Goal: Information Seeking & Learning: Learn about a topic

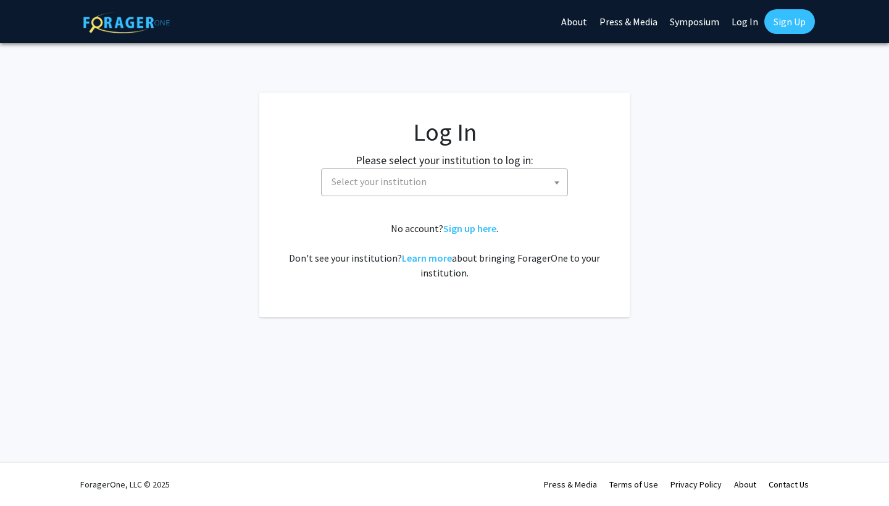
select select
click at [519, 190] on span "Select your institution" at bounding box center [447, 181] width 241 height 25
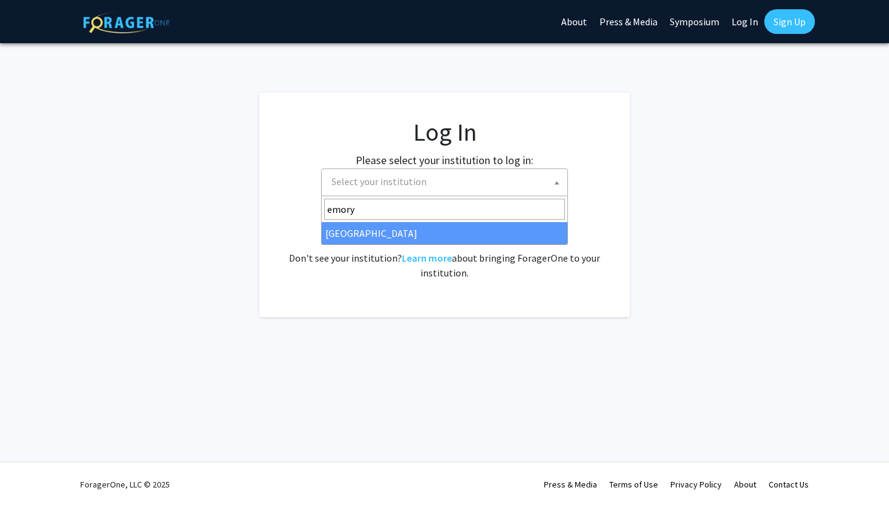
type input "emory"
select select "12"
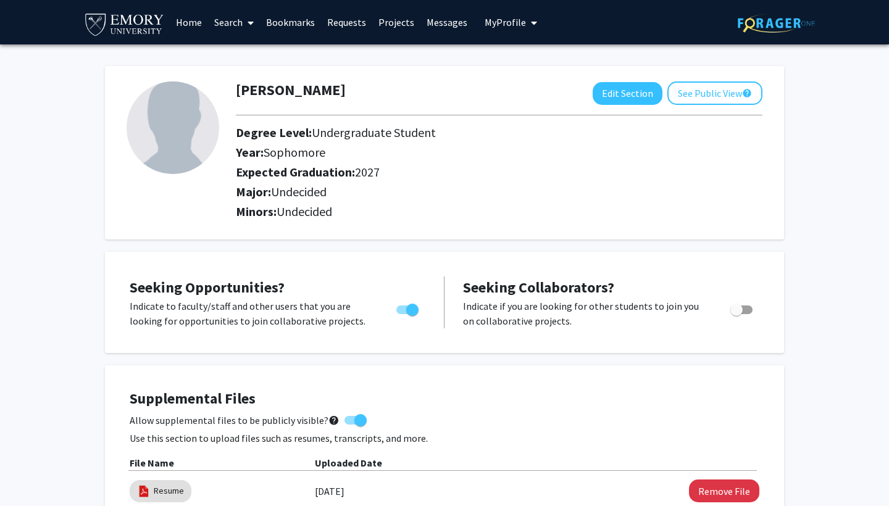
click at [239, 26] on link "Search" at bounding box center [234, 22] width 52 height 43
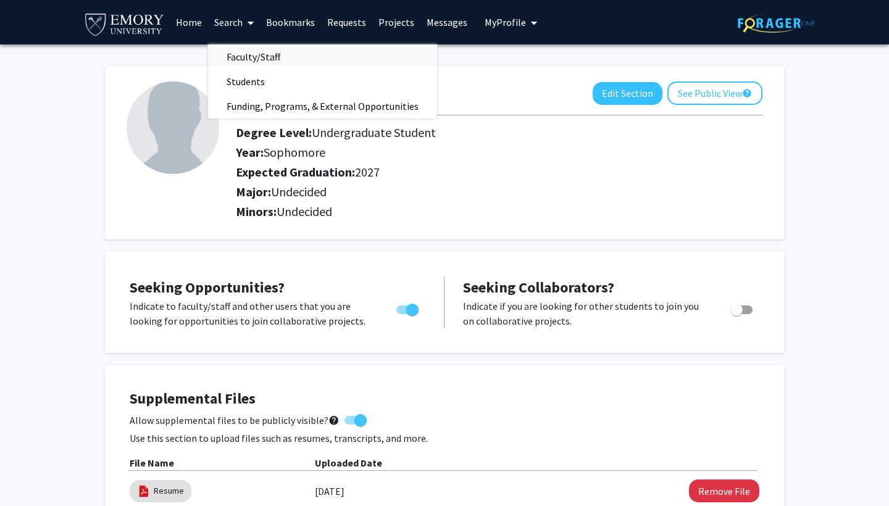
click at [246, 60] on span "Faculty/Staff" at bounding box center [253, 56] width 91 height 25
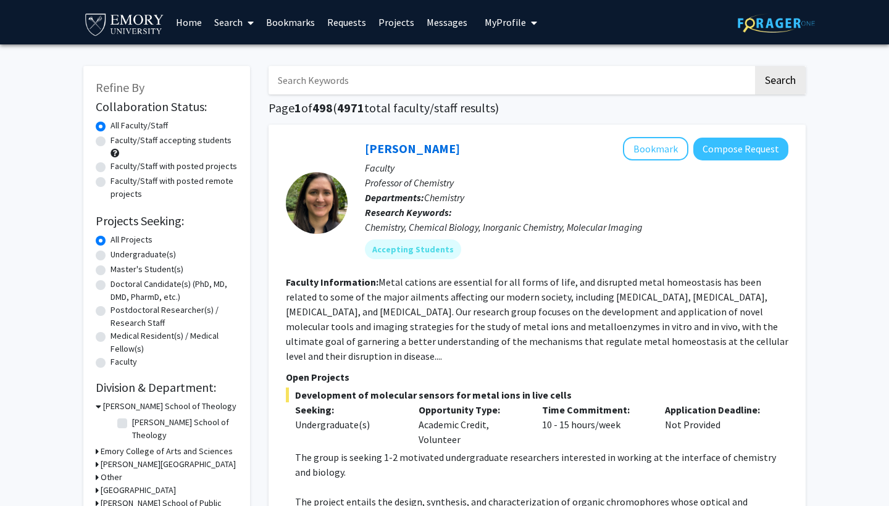
click at [191, 143] on label "Faculty/Staff accepting students" at bounding box center [171, 140] width 121 height 13
click at [119, 142] on input "Faculty/Staff accepting students" at bounding box center [115, 138] width 8 height 8
radio input "true"
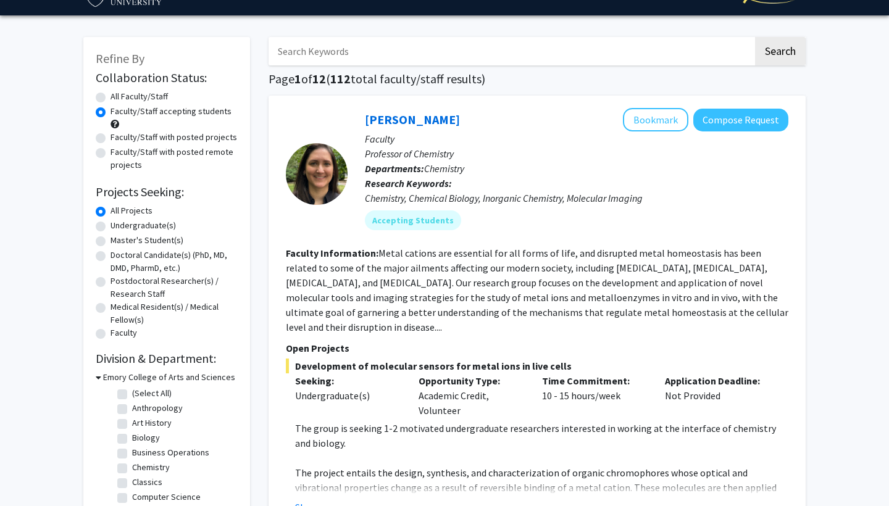
scroll to position [36, 0]
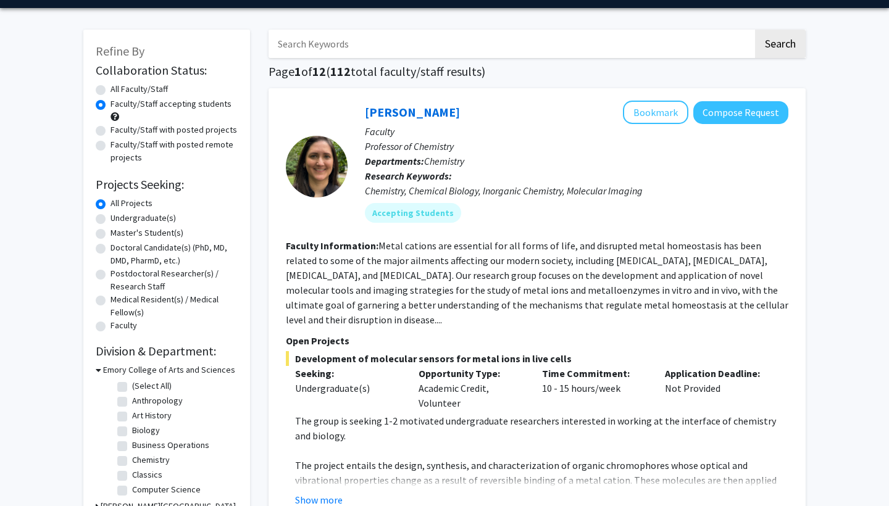
click at [158, 224] on label "Undergraduate(s)" at bounding box center [143, 218] width 65 height 13
click at [119, 220] on input "Undergraduate(s)" at bounding box center [115, 216] width 8 height 8
radio input "true"
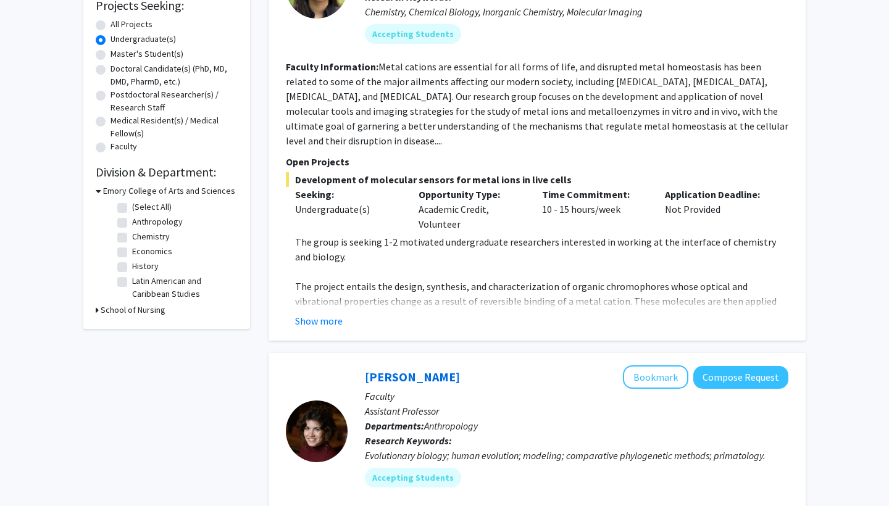
scroll to position [221, 0]
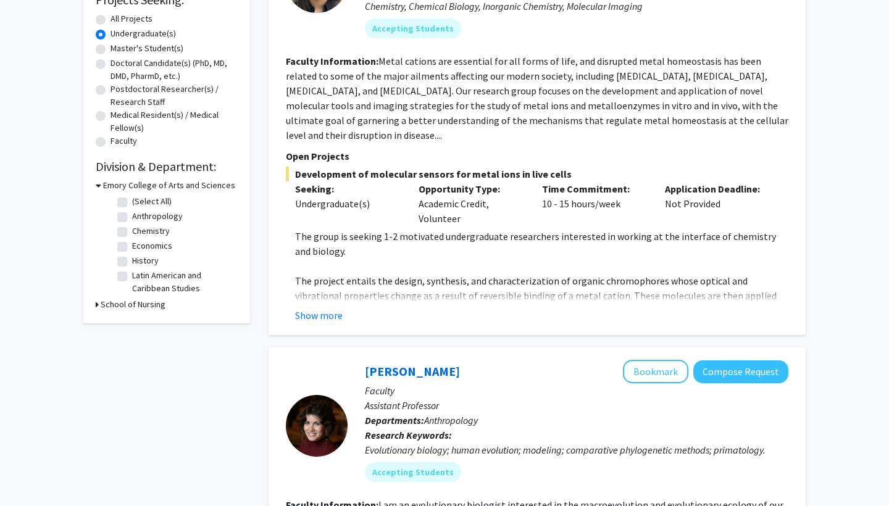
click at [99, 187] on icon at bounding box center [99, 185] width 6 height 13
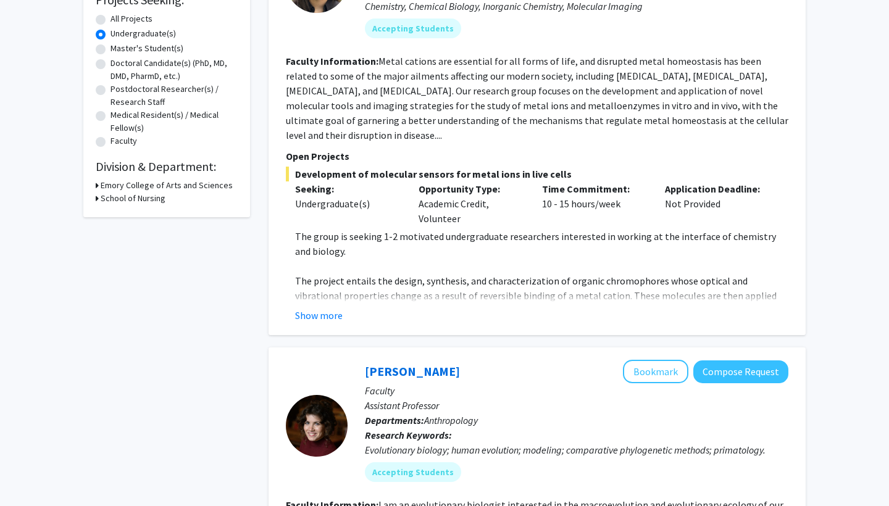
click at [99, 187] on div "Emory College of Arts and Sciences" at bounding box center [167, 185] width 142 height 13
click at [97, 187] on icon at bounding box center [97, 185] width 3 height 13
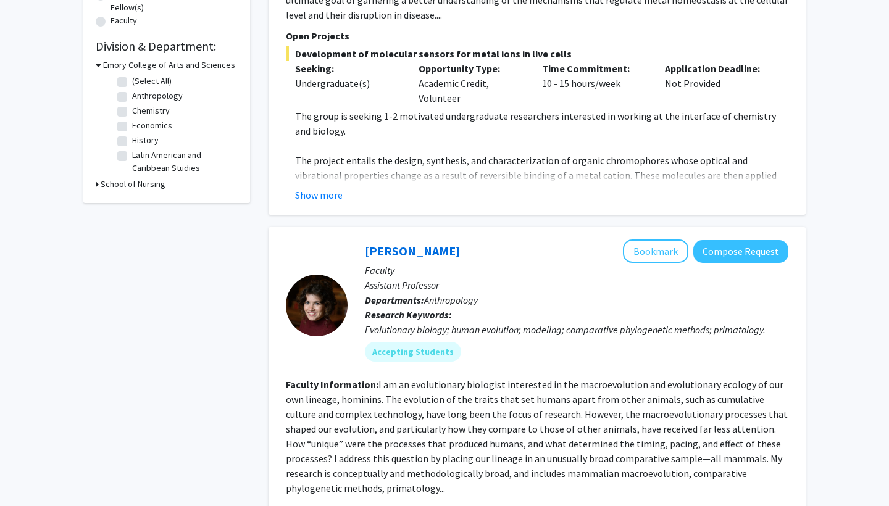
scroll to position [351, 0]
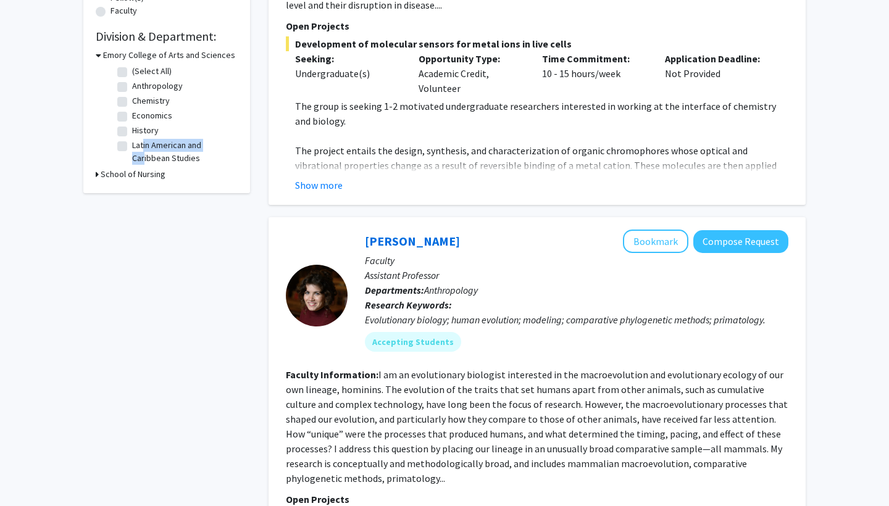
click at [141, 152] on label "Latin American and Caribbean Studies" at bounding box center [183, 152] width 102 height 26
click at [140, 147] on input "Latin American and Caribbean Studies" at bounding box center [136, 143] width 8 height 8
checkbox input "true"
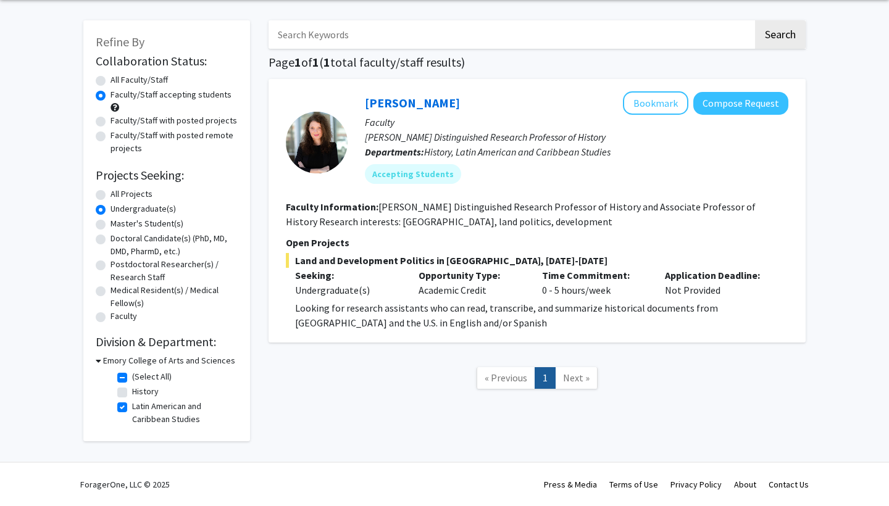
scroll to position [48, 0]
click at [132, 408] on label "Latin American and Caribbean Studies" at bounding box center [183, 413] width 102 height 26
click at [132, 408] on input "Latin American and Caribbean Studies" at bounding box center [136, 404] width 8 height 8
checkbox input "false"
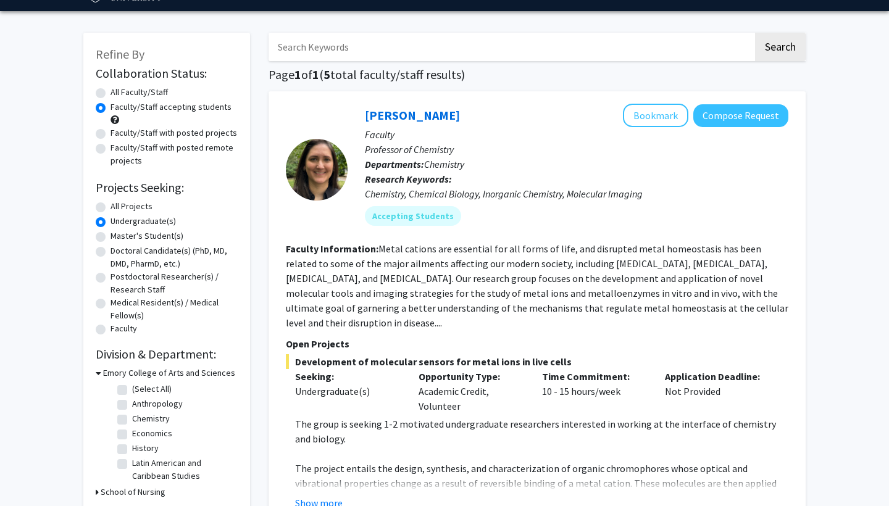
scroll to position [34, 0]
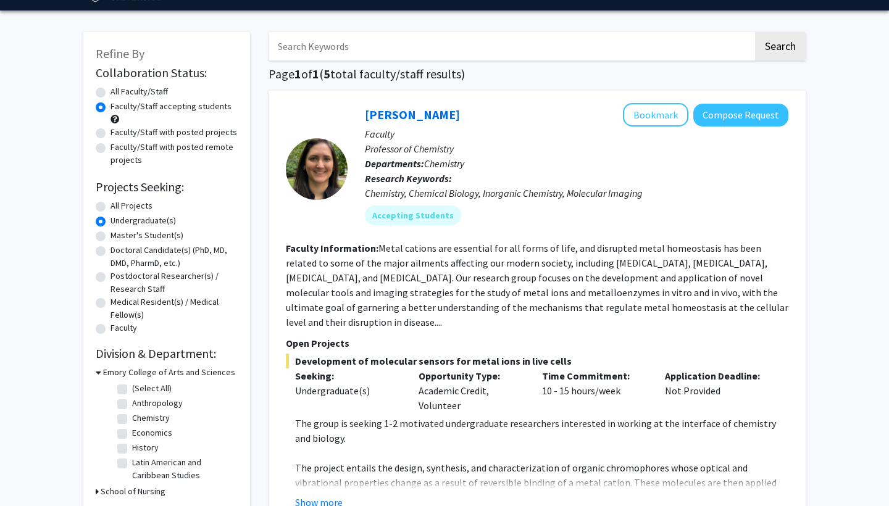
click at [128, 431] on fg-checkbox "Economics Economics" at bounding box center [175, 434] width 117 height 15
click at [132, 433] on label "Economics" at bounding box center [152, 433] width 40 height 13
click at [132, 433] on input "Economics" at bounding box center [136, 431] width 8 height 8
checkbox input "true"
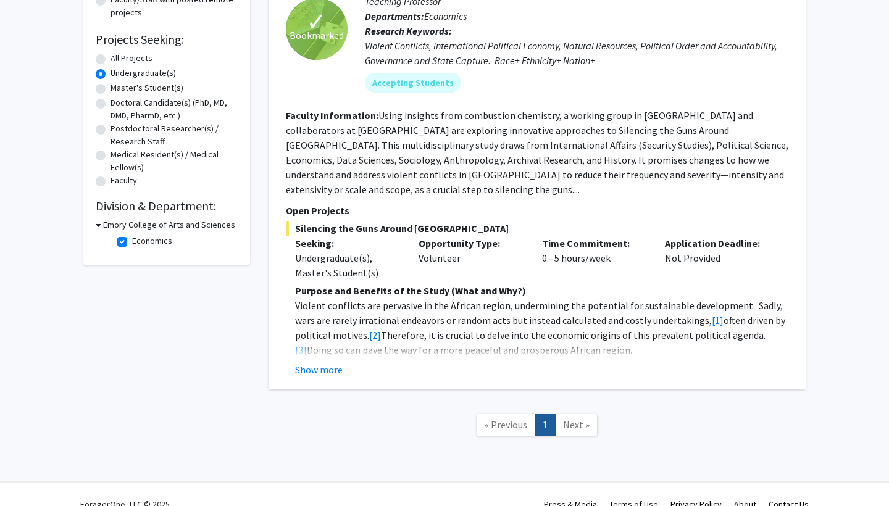
scroll to position [175, 0]
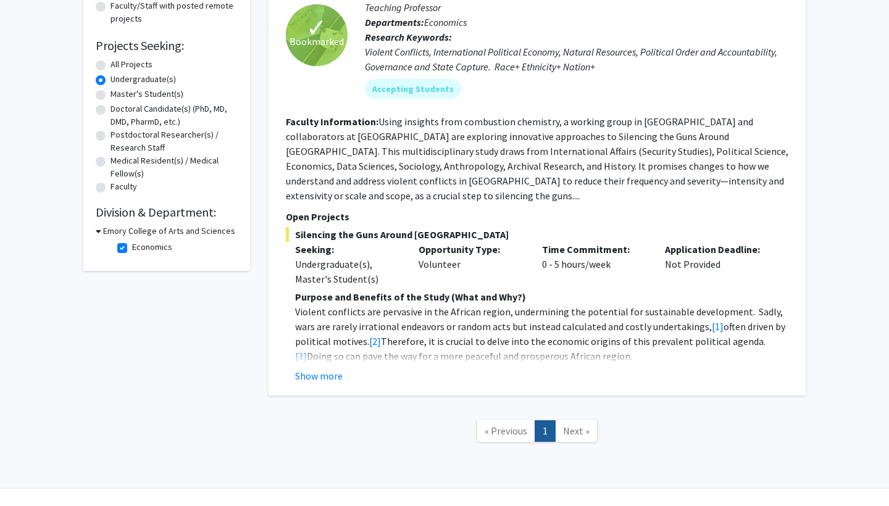
click at [132, 247] on label "Economics" at bounding box center [152, 247] width 40 height 13
click at [132, 247] on input "Economics" at bounding box center [136, 245] width 8 height 8
checkbox input "false"
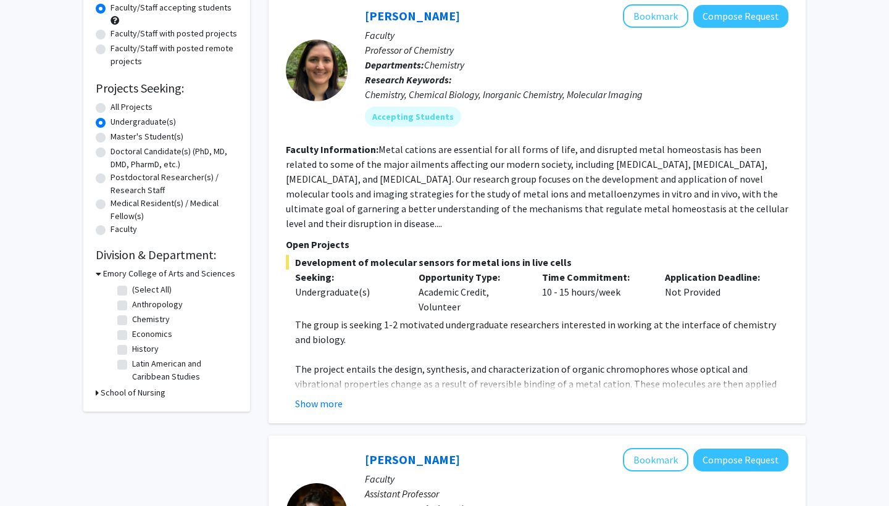
scroll to position [132, 0]
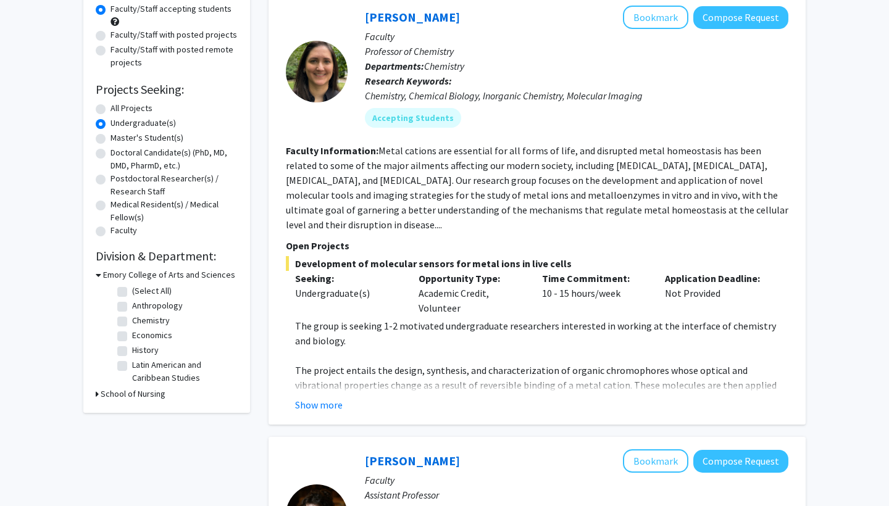
click at [140, 353] on label "History" at bounding box center [145, 350] width 27 height 13
click at [140, 352] on input "History" at bounding box center [136, 348] width 8 height 8
checkbox input "true"
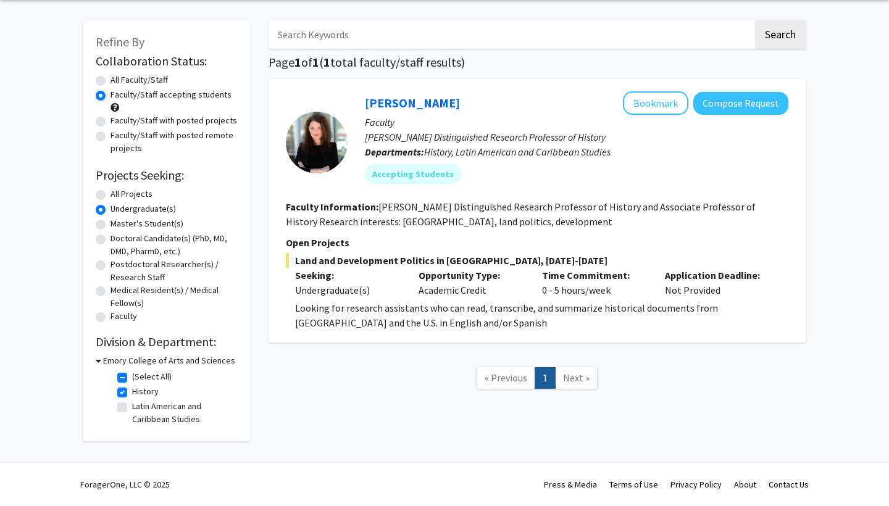
scroll to position [48, 0]
click at [128, 393] on fg-checkbox "History History" at bounding box center [175, 392] width 117 height 15
click at [132, 393] on label "History" at bounding box center [145, 391] width 27 height 13
click at [132, 393] on input "History" at bounding box center [136, 389] width 8 height 8
checkbox input "false"
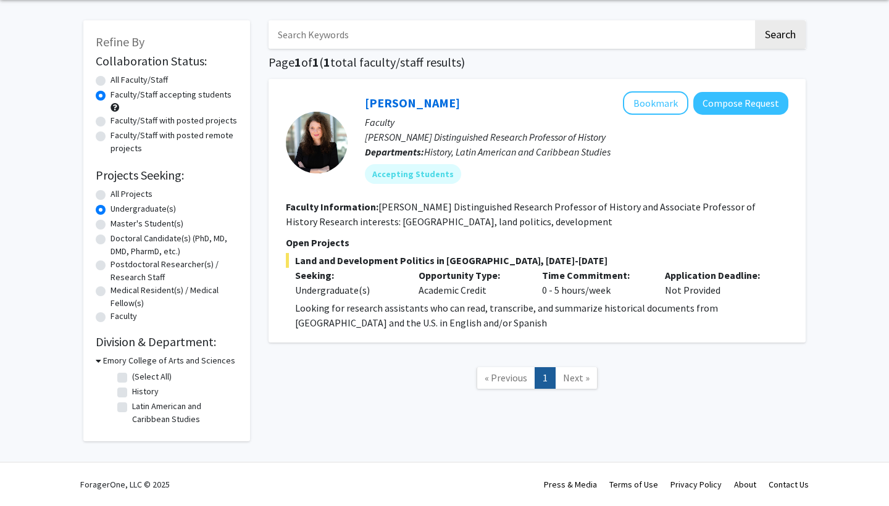
checkbox input "false"
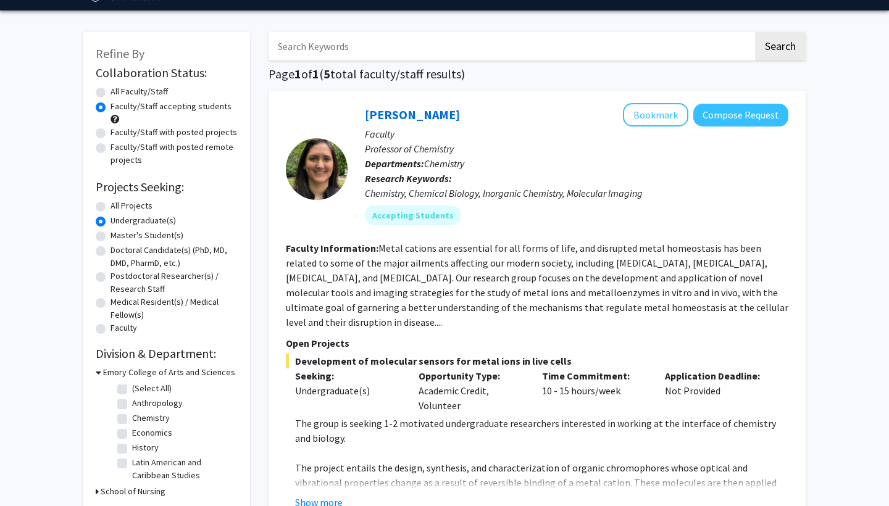
scroll to position [38, 0]
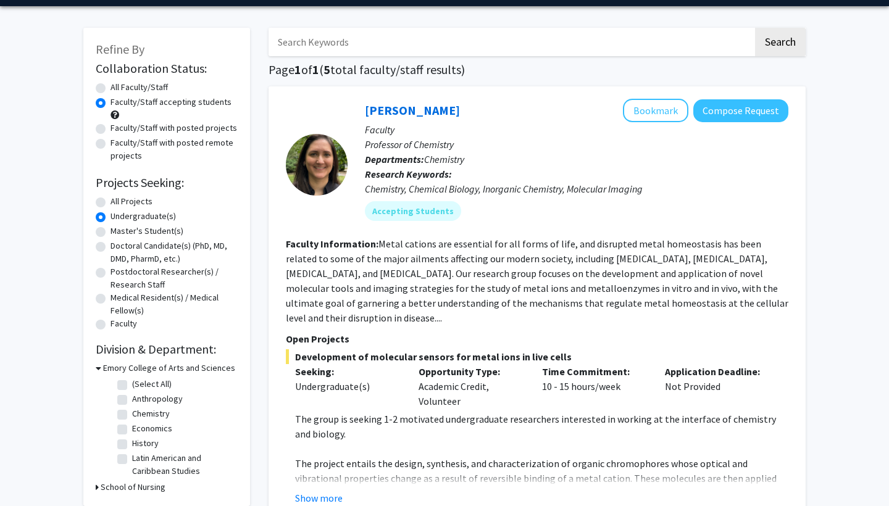
click at [144, 202] on label "All Projects" at bounding box center [132, 201] width 42 height 13
click at [119, 202] on input "All Projects" at bounding box center [115, 199] width 8 height 8
radio input "true"
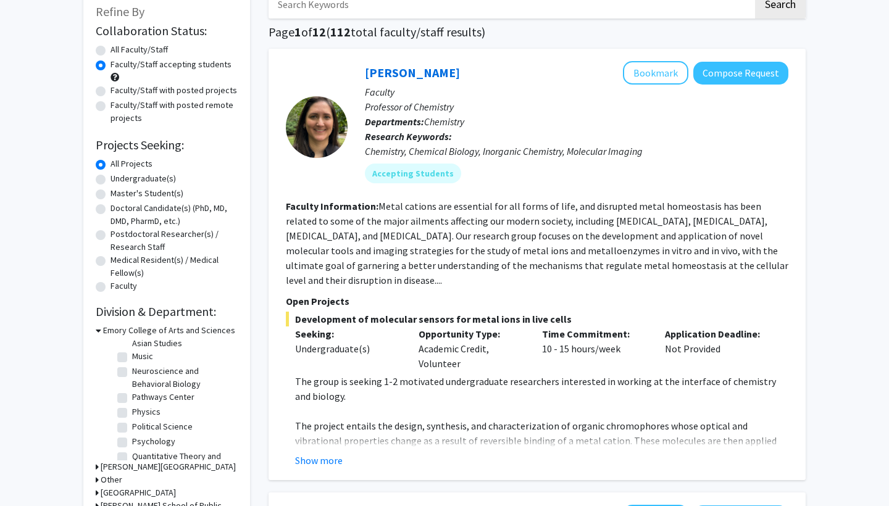
scroll to position [351, 0]
click at [140, 415] on label "Political Science" at bounding box center [162, 421] width 61 height 13
click at [140, 415] on input "Political Science" at bounding box center [136, 419] width 8 height 8
checkbox input "true"
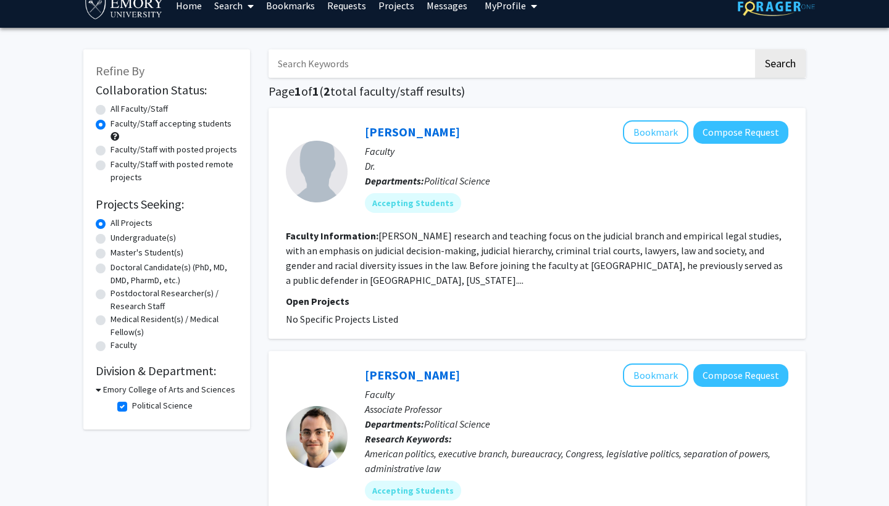
scroll to position [21, 0]
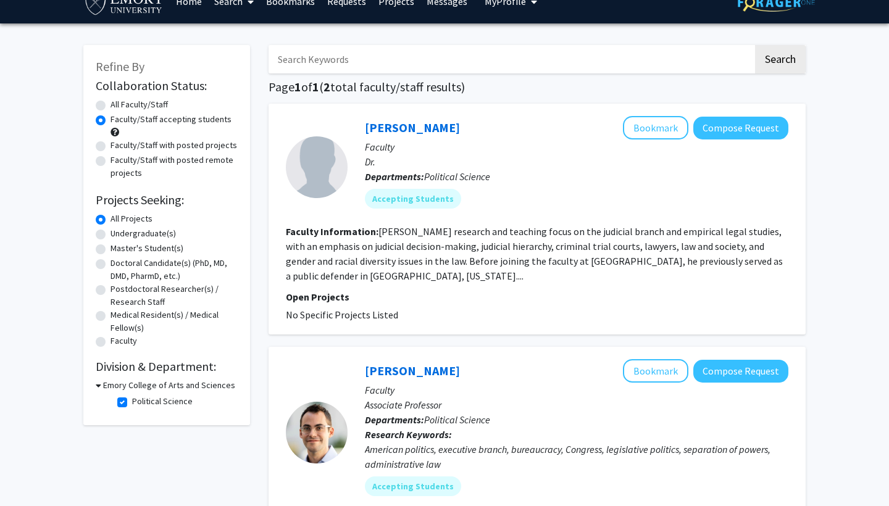
click at [356, 279] on fg-read-more "Matthew E. Baker’s research and teaching focus on the judicial branch and empir…" at bounding box center [534, 253] width 497 height 57
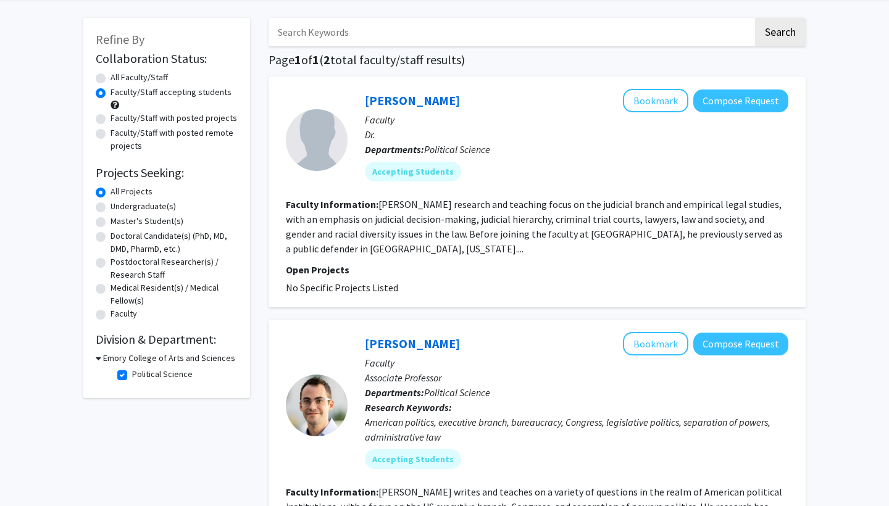
scroll to position [51, 0]
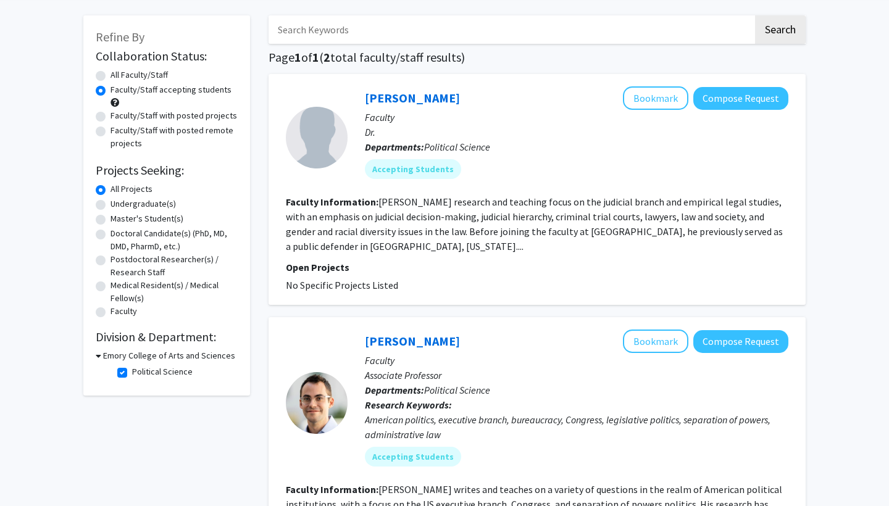
click at [358, 249] on fg-read-more "Matthew E. Baker’s research and teaching focus on the judicial branch and empir…" at bounding box center [534, 224] width 497 height 57
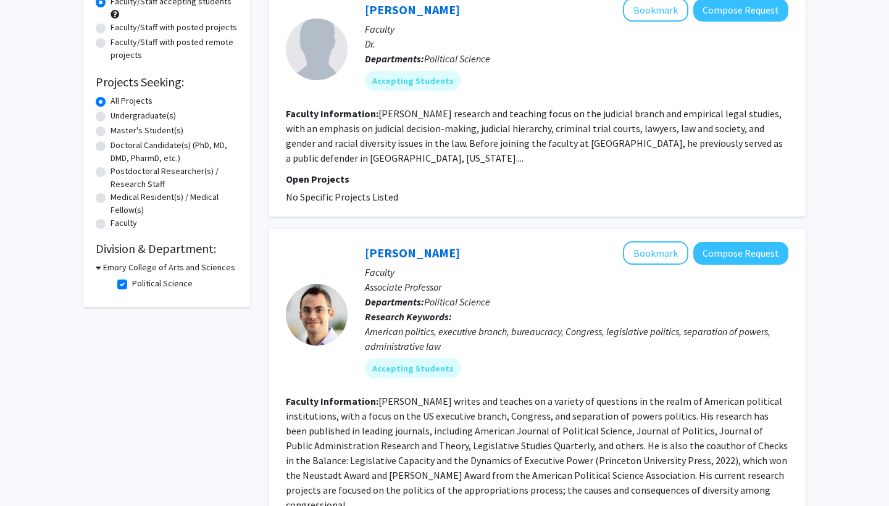
scroll to position [108, 0]
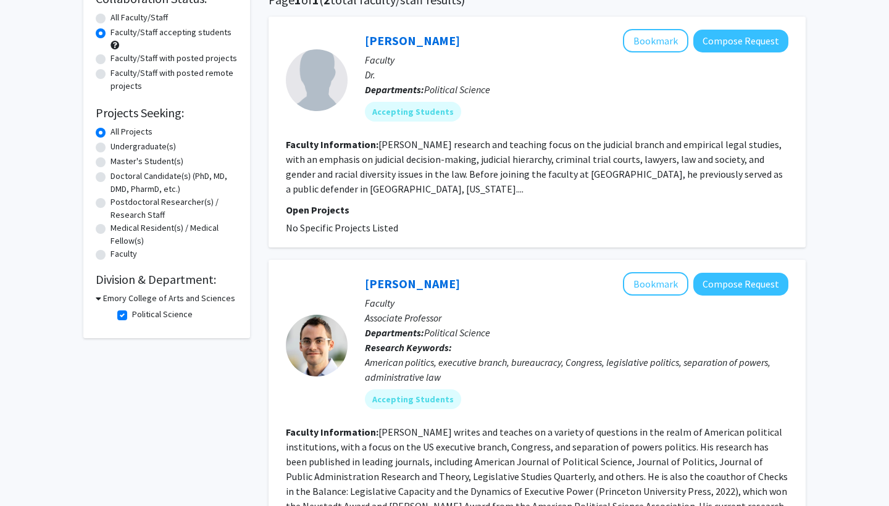
click at [348, 190] on fg-read-more "Matthew E. Baker’s research and teaching focus on the judicial branch and empir…" at bounding box center [534, 166] width 497 height 57
click at [360, 190] on fg-read-more "Matthew E. Baker’s research and teaching focus on the judicial branch and empir…" at bounding box center [534, 166] width 497 height 57
click at [424, 40] on link "Matthew Baker" at bounding box center [412, 40] width 95 height 15
